Goal: Information Seeking & Learning: Learn about a topic

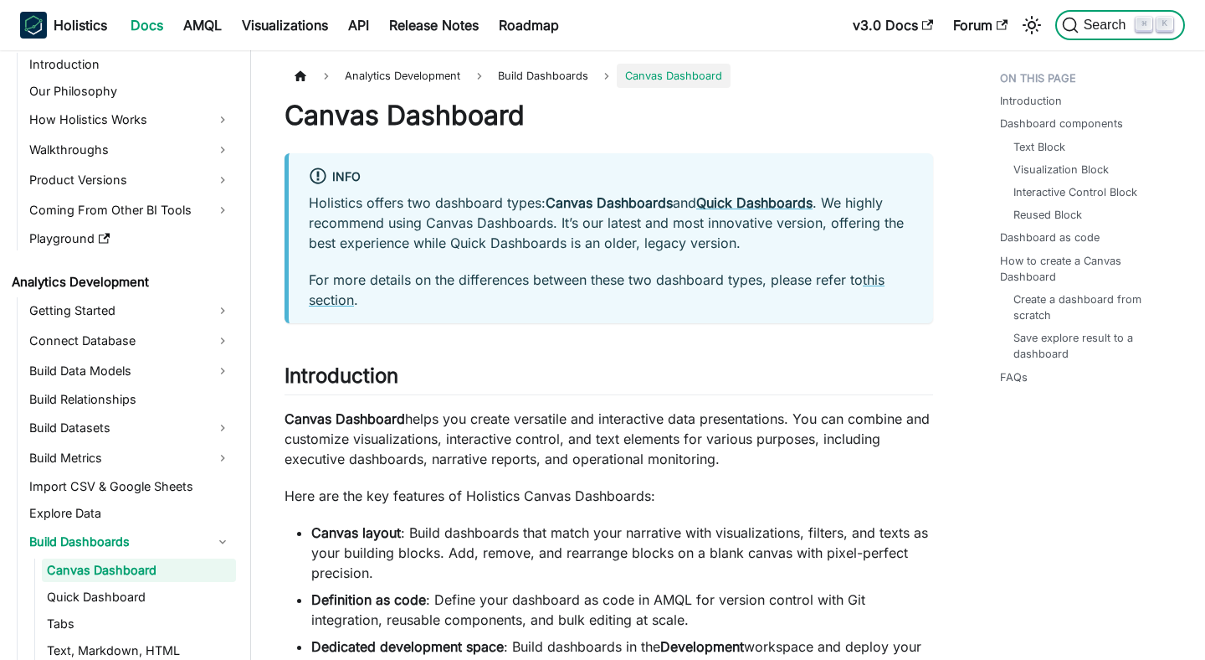
scroll to position [85, 0]
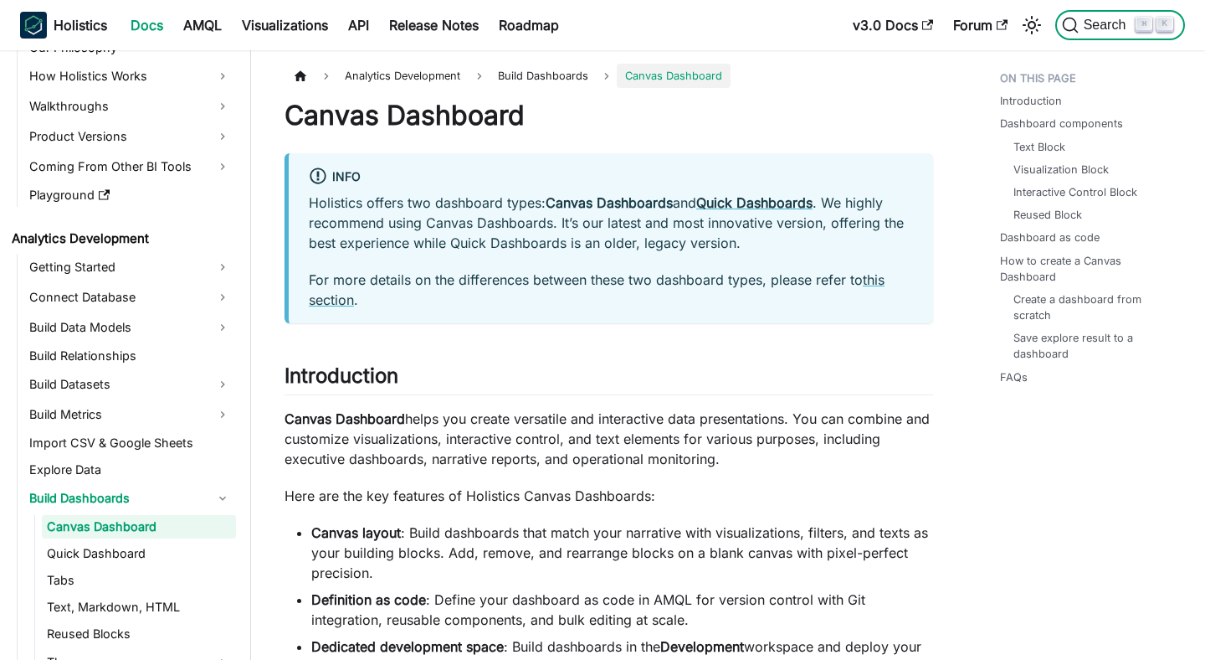
click at [1129, 23] on span "Search" at bounding box center [1108, 25] width 58 height 15
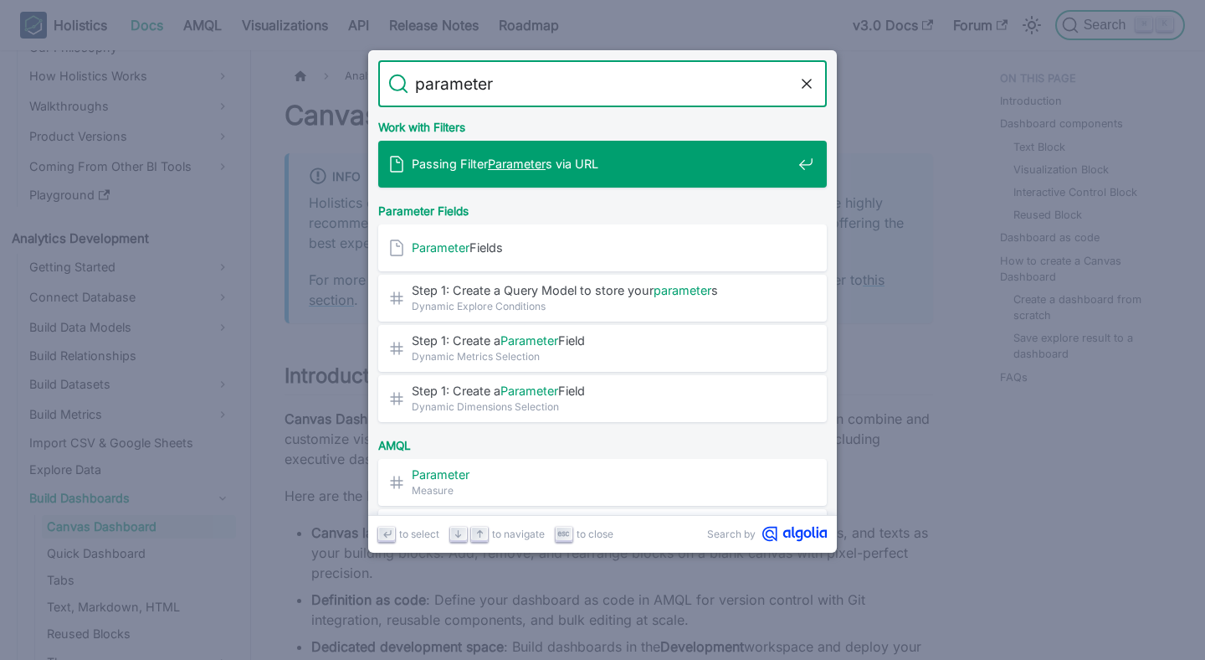
type input "parameters"
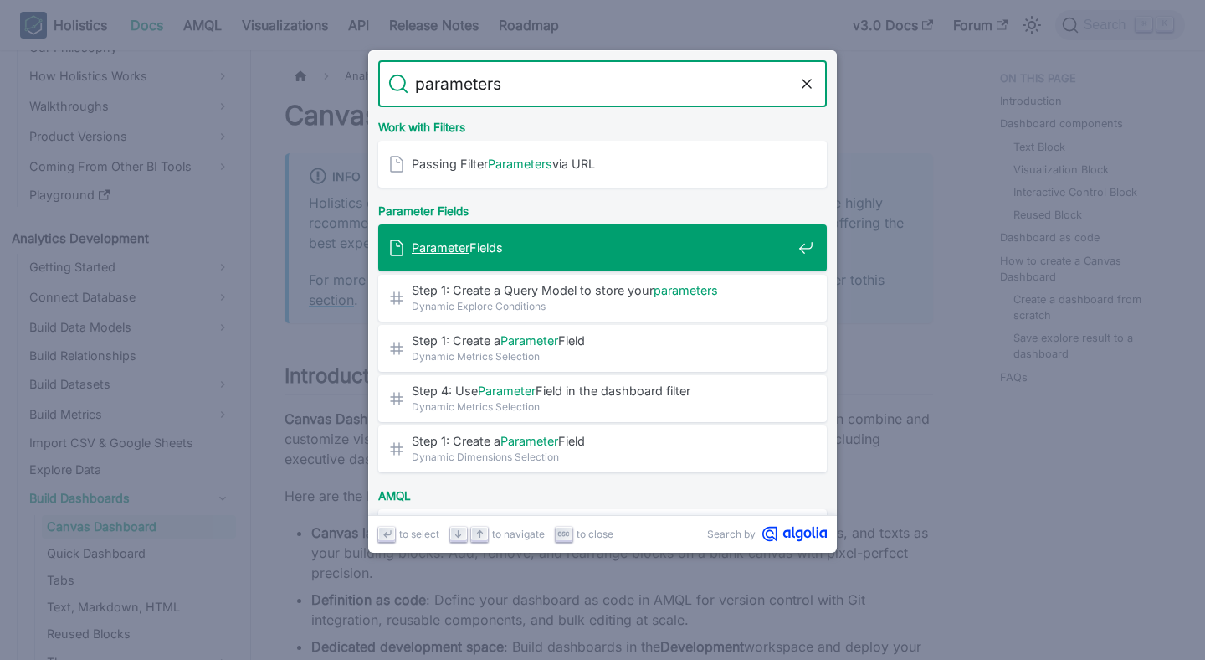
click at [603, 253] on span "Parameter Fields" at bounding box center [602, 247] width 380 height 16
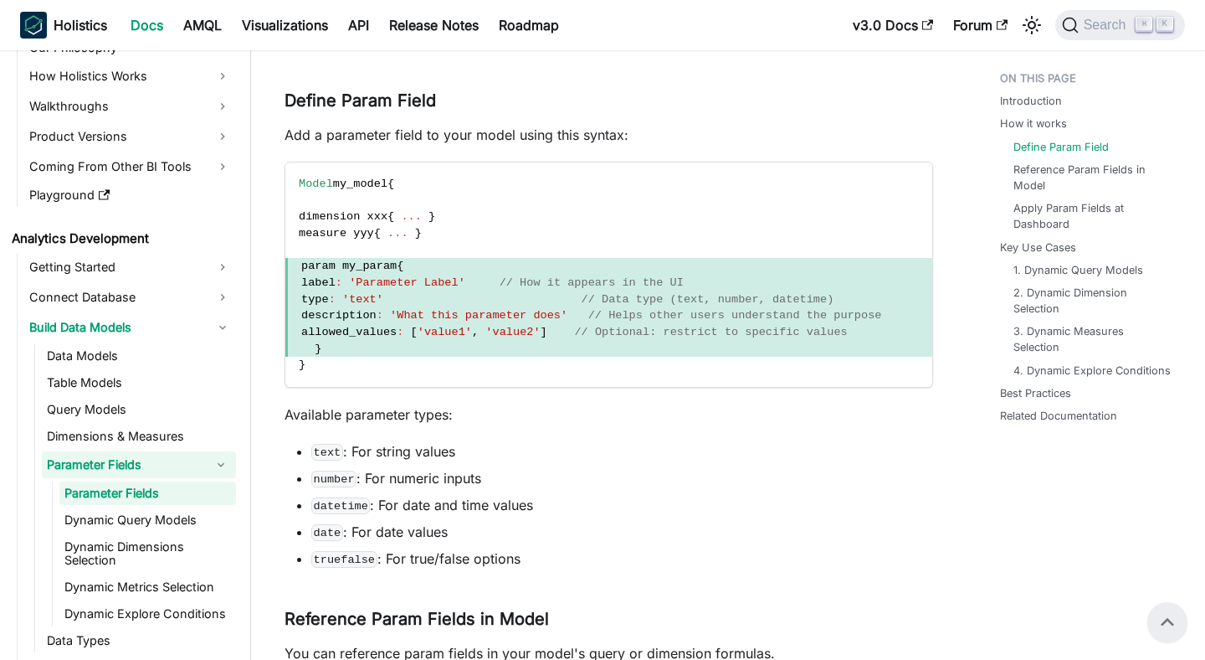
scroll to position [472, 0]
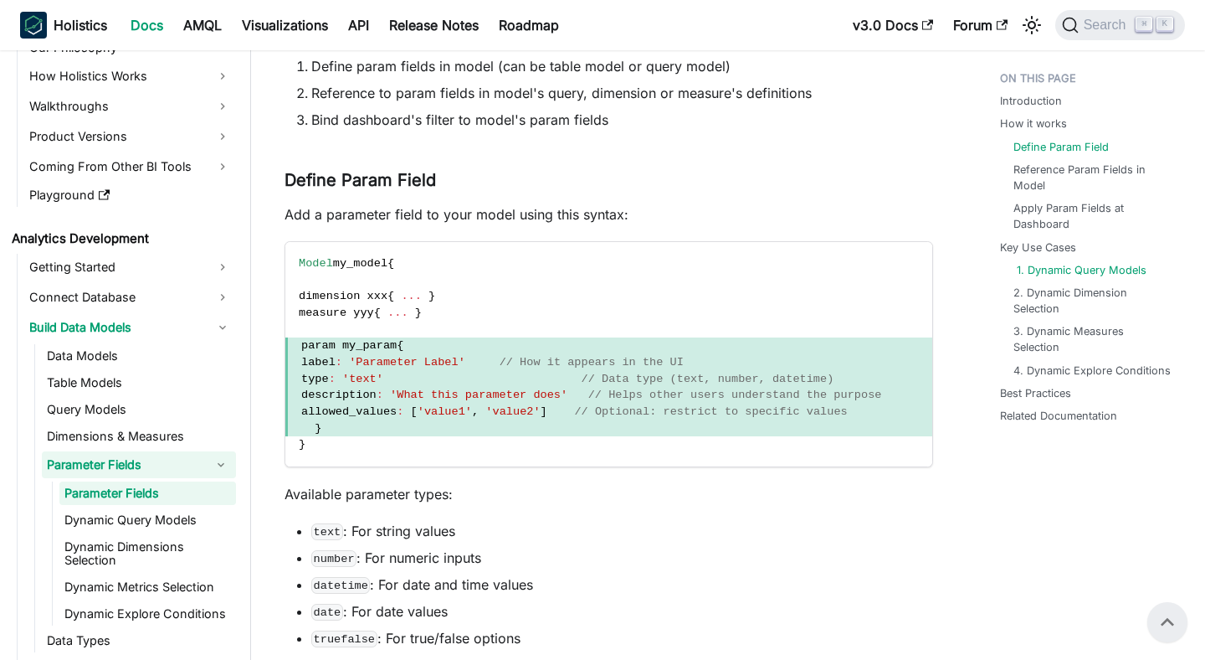
click at [1087, 274] on link "1. Dynamic Query Models" at bounding box center [1082, 270] width 130 height 16
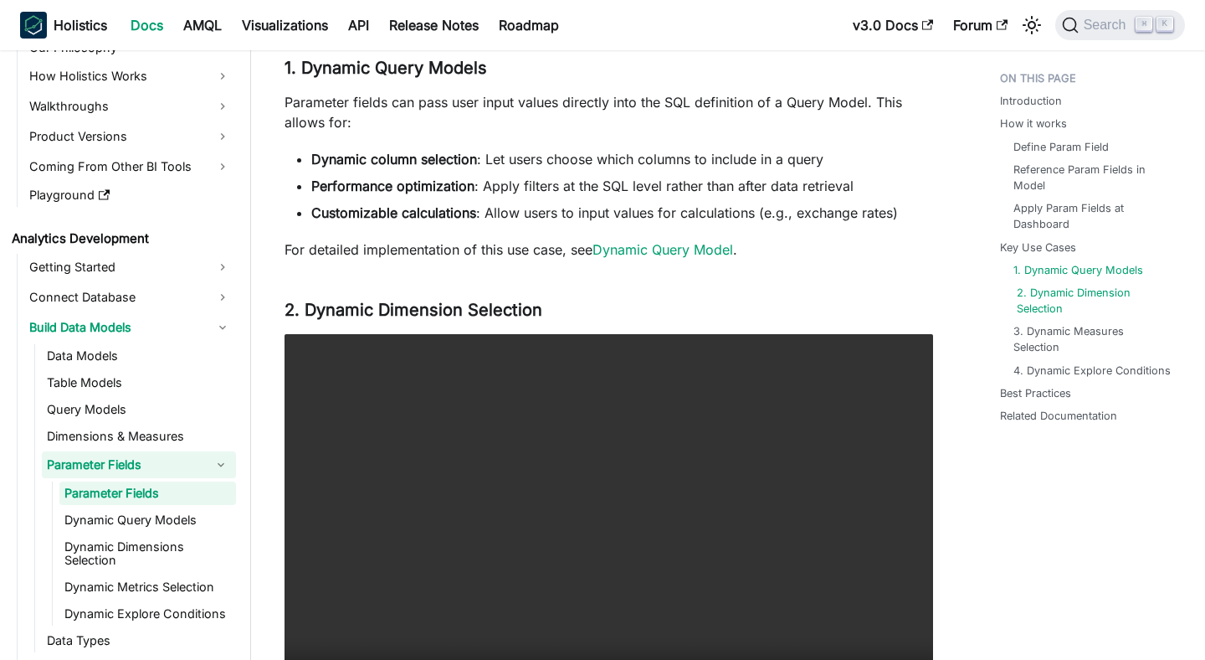
click at [1087, 287] on link "2. Dynamic Dimension Selection" at bounding box center [1096, 301] width 158 height 32
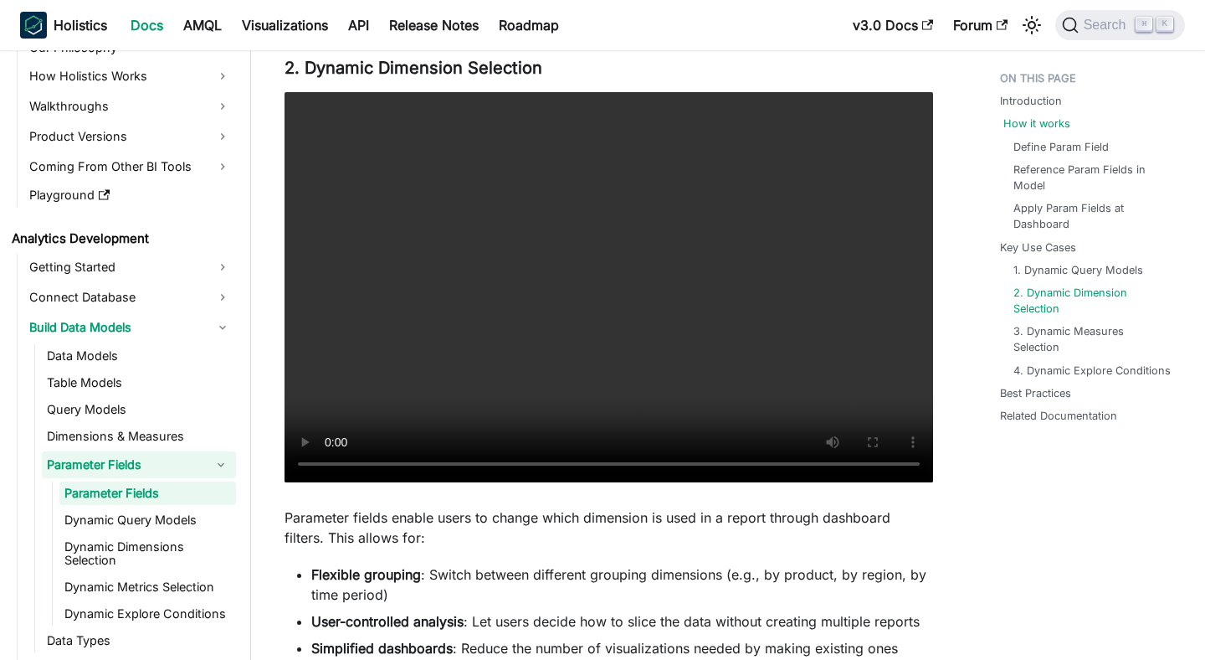
click at [1036, 117] on link "How it works" at bounding box center [1037, 124] width 67 height 16
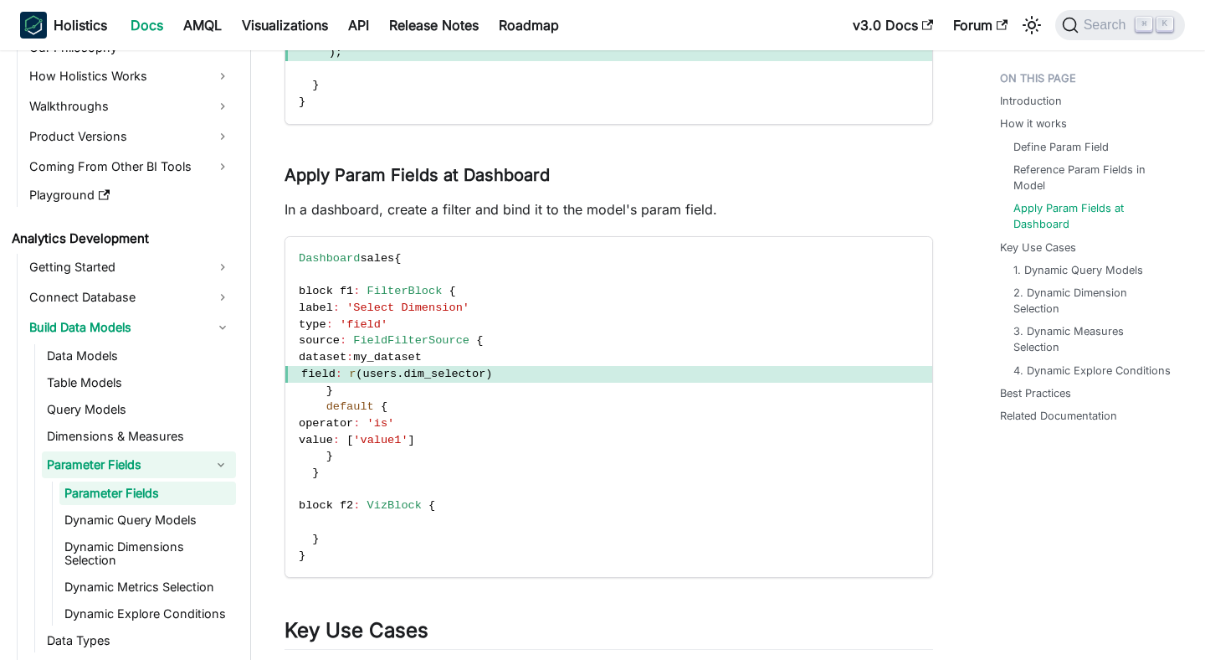
scroll to position [1758, 0]
